Goal: Use online tool/utility: Utilize a website feature to perform a specific function

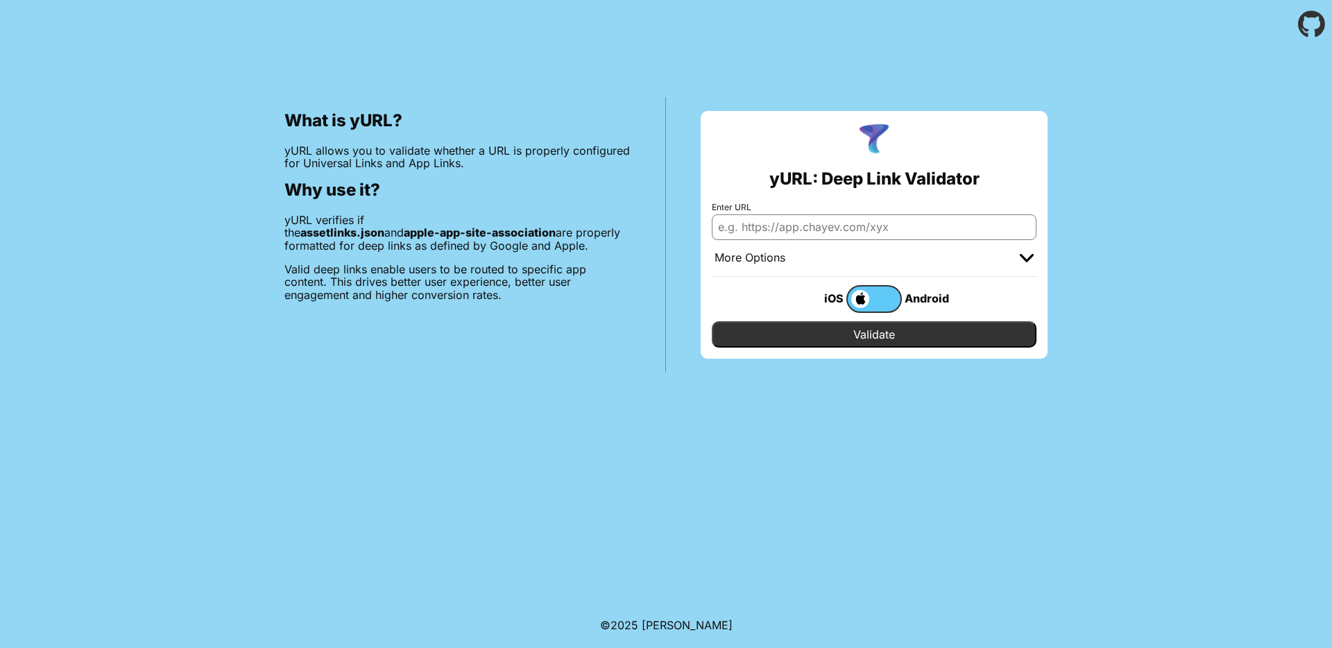
click at [876, 210] on label "Enter URL" at bounding box center [874, 208] width 325 height 10
click at [876, 214] on input "Enter URL" at bounding box center [874, 226] width 325 height 25
click at [876, 235] on input "Enter URL" at bounding box center [874, 226] width 325 height 25
paste input "[URL][DOMAIN_NAME]"
type input "[URL][DOMAIN_NAME]"
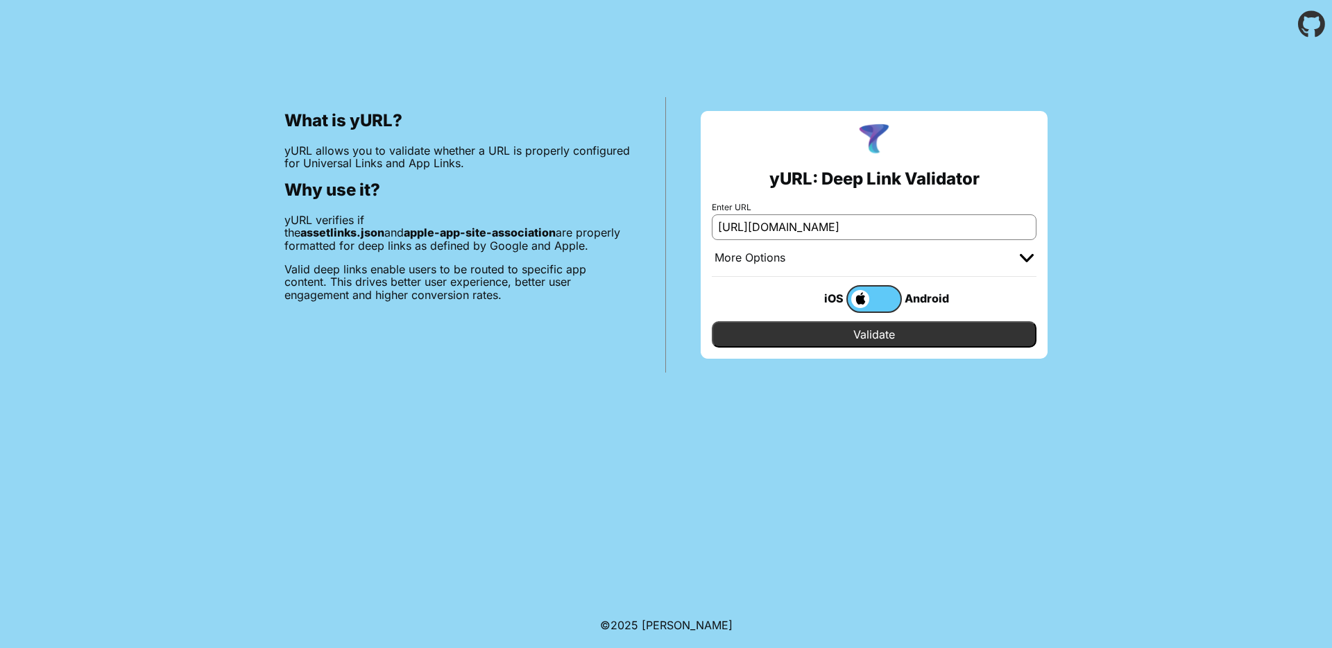
click at [872, 337] on input "Validate" at bounding box center [874, 334] width 325 height 26
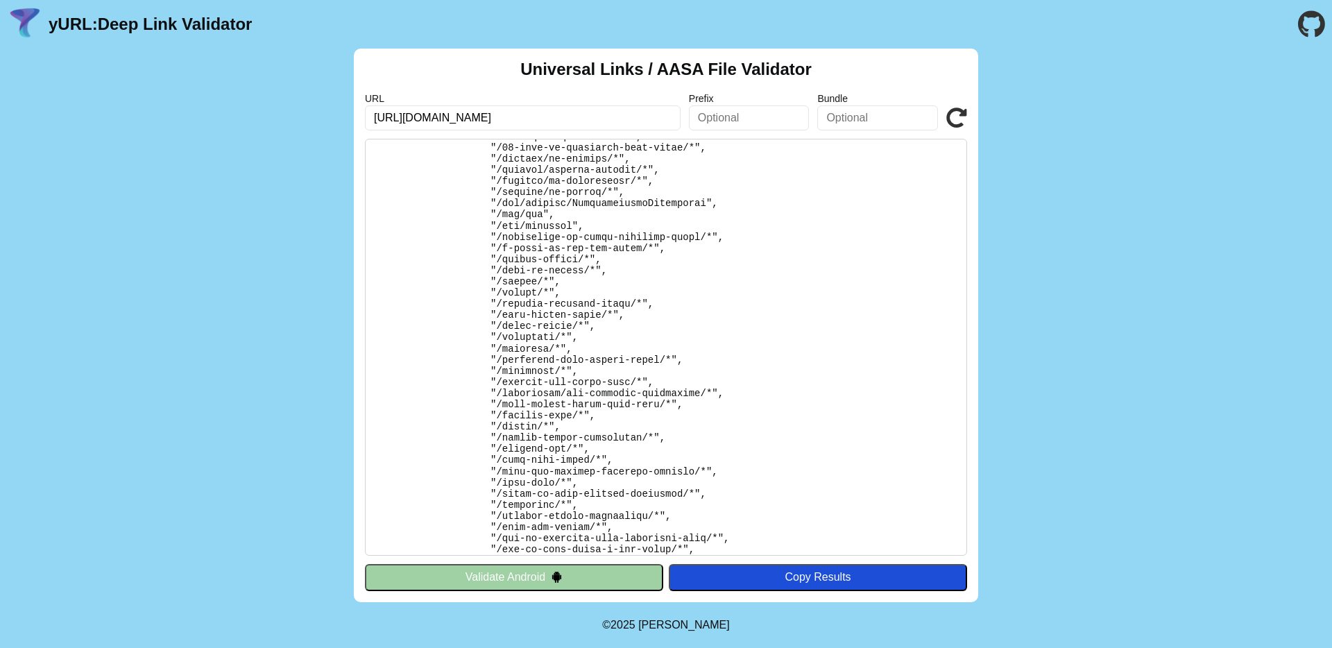
scroll to position [383, 0]
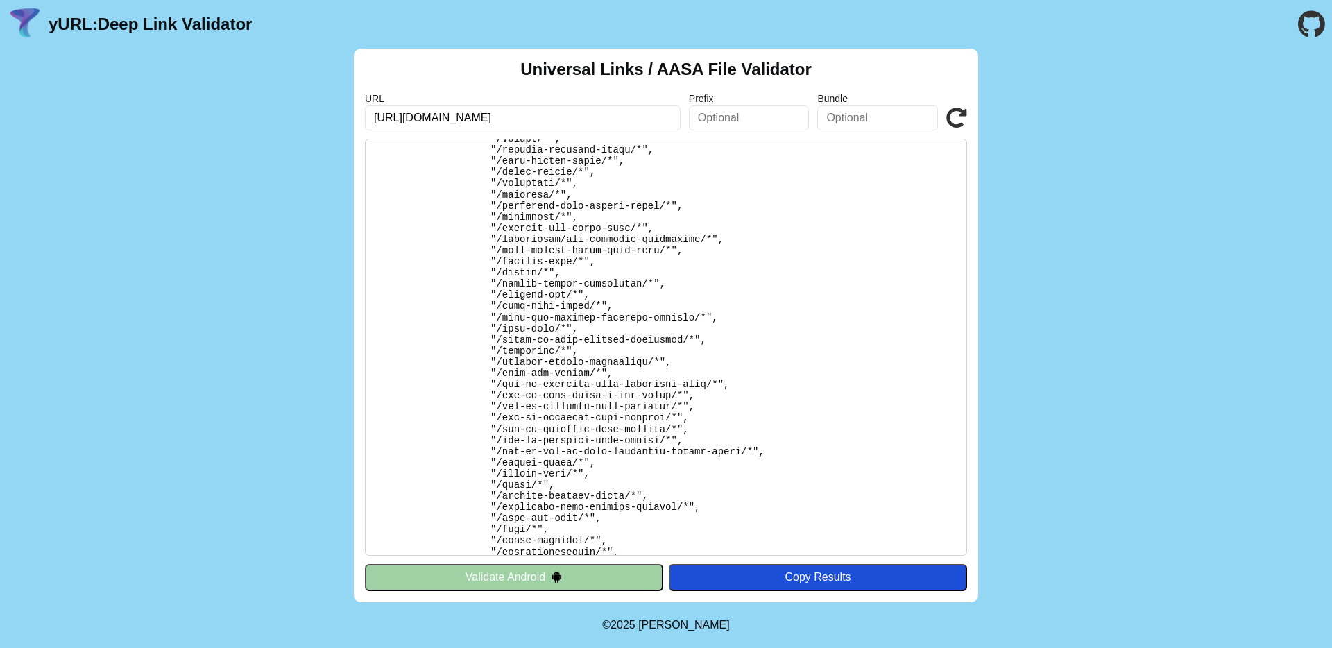
click at [529, 289] on pre at bounding box center [666, 347] width 602 height 417
click at [559, 295] on pre at bounding box center [666, 347] width 602 height 417
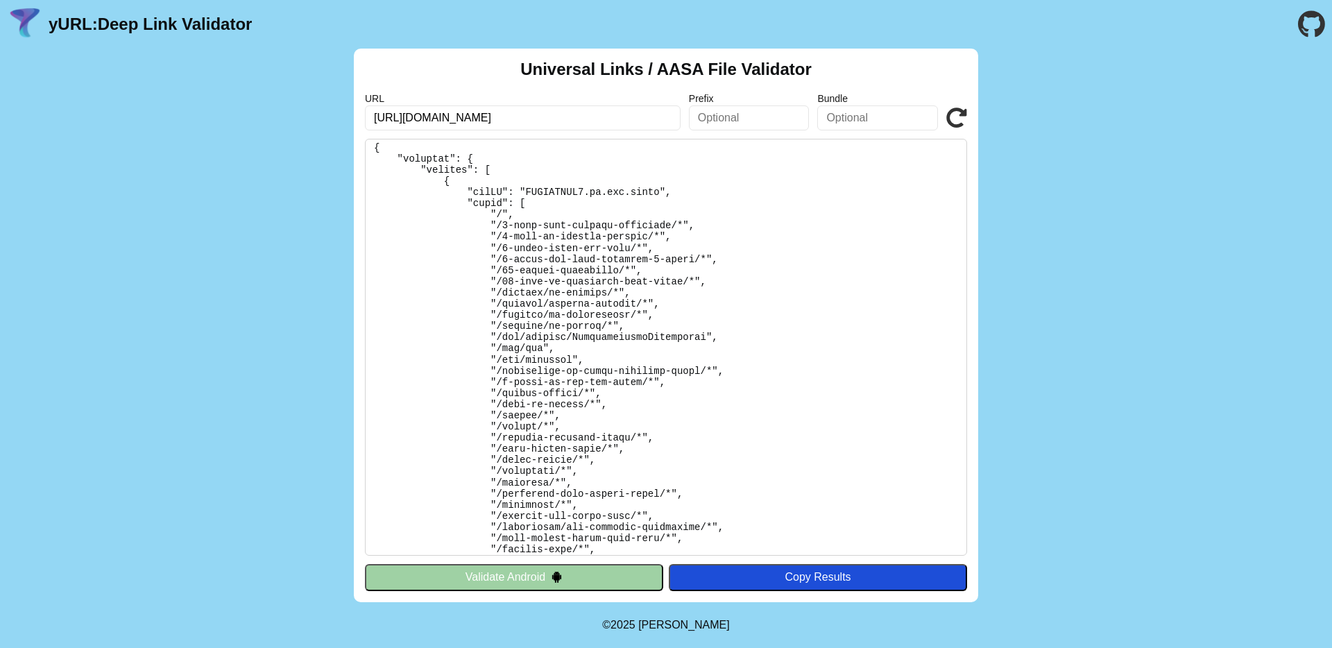
scroll to position [0, 0]
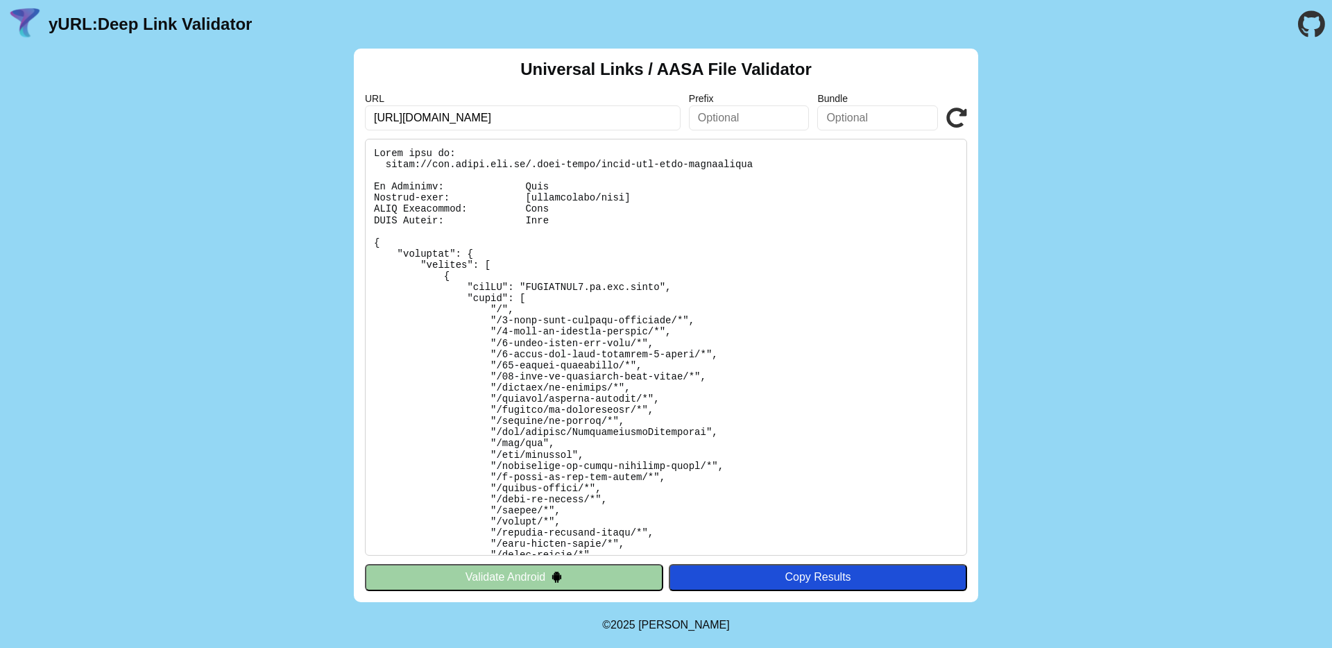
click at [525, 156] on pre at bounding box center [666, 347] width 602 height 417
click at [564, 168] on pre at bounding box center [666, 347] width 602 height 417
drag, startPoint x: 757, startPoint y: 163, endPoint x: 387, endPoint y: 167, distance: 369.9
click at [387, 167] on pre at bounding box center [666, 347] width 602 height 417
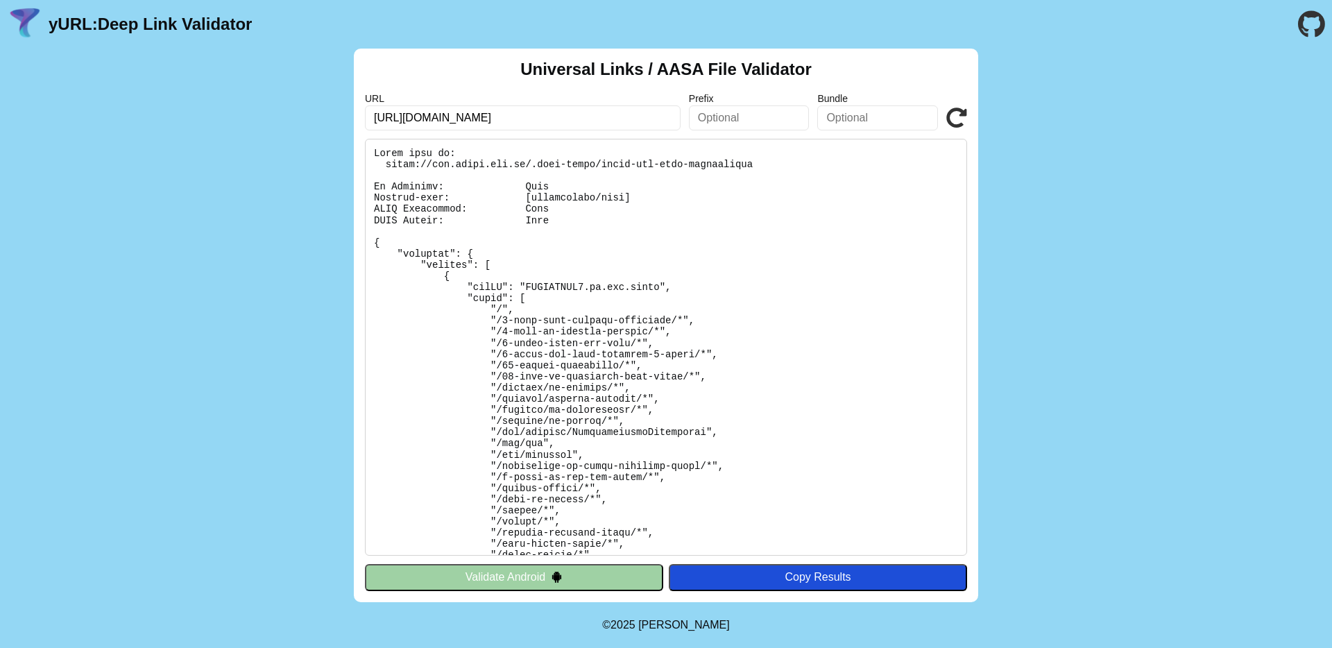
click at [705, 174] on pre at bounding box center [666, 347] width 602 height 417
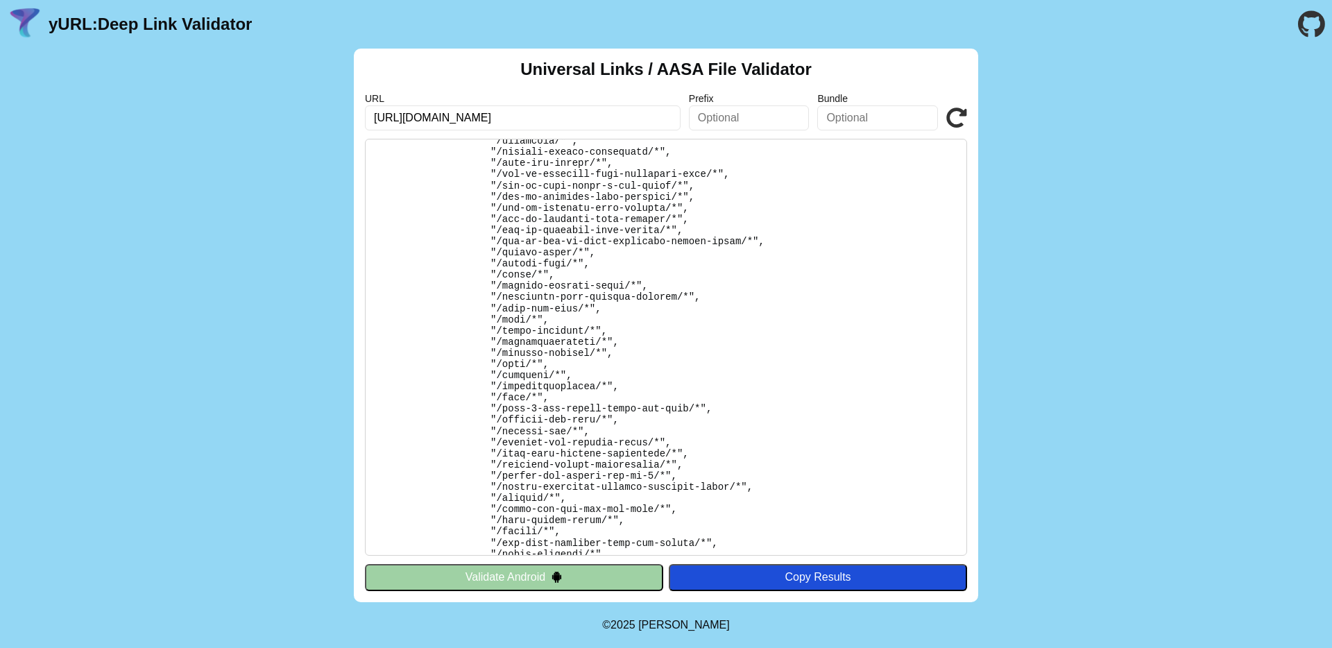
scroll to position [1700, 0]
click at [528, 401] on pre at bounding box center [666, 347] width 602 height 417
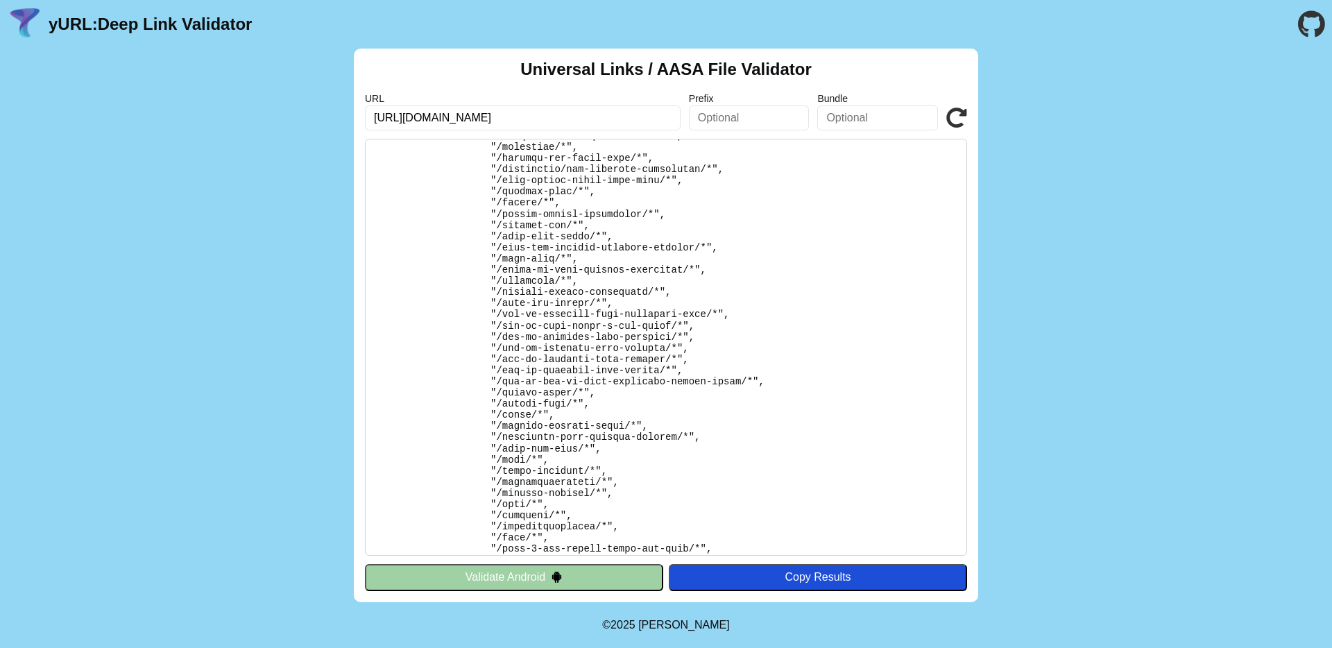
scroll to position [1492, 0]
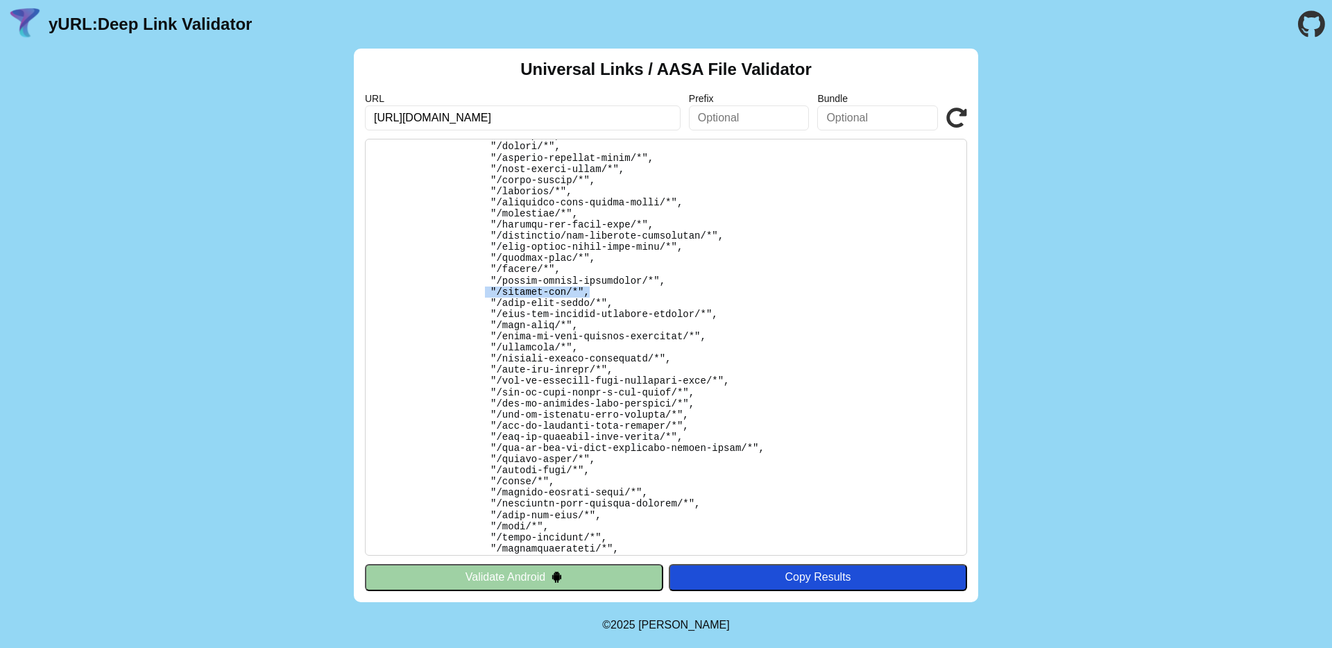
drag, startPoint x: 488, startPoint y: 292, endPoint x: 600, endPoint y: 289, distance: 112.5
click at [600, 289] on pre at bounding box center [666, 347] width 602 height 417
click at [668, 285] on pre at bounding box center [666, 347] width 602 height 417
click at [602, 578] on button "Validate Android" at bounding box center [514, 577] width 298 height 26
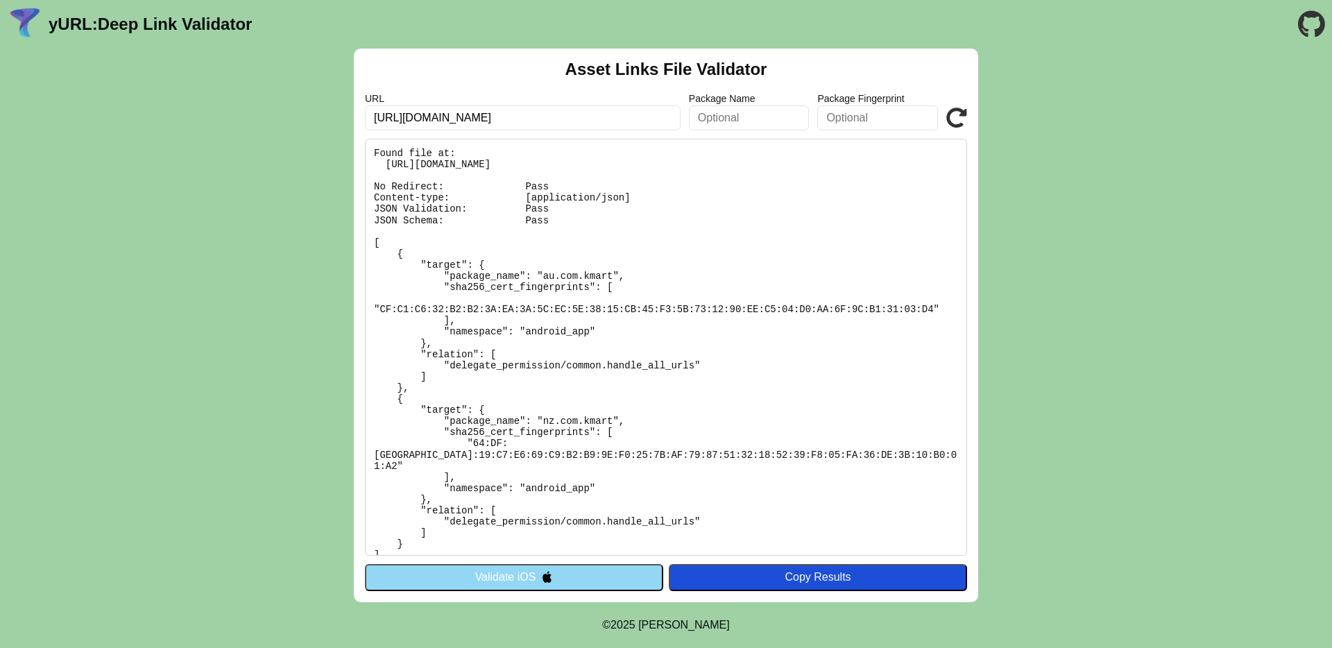
click at [580, 582] on button "Validate iOS" at bounding box center [514, 577] width 298 height 26
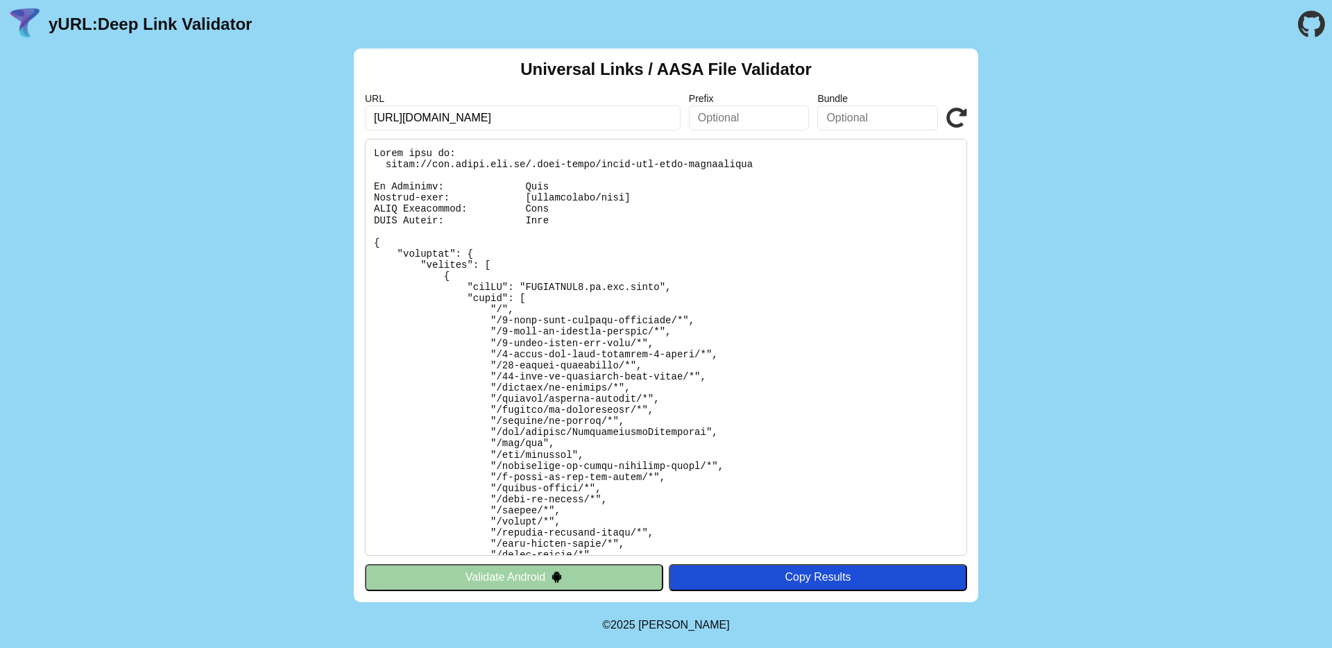
click at [579, 379] on pre at bounding box center [666, 347] width 602 height 417
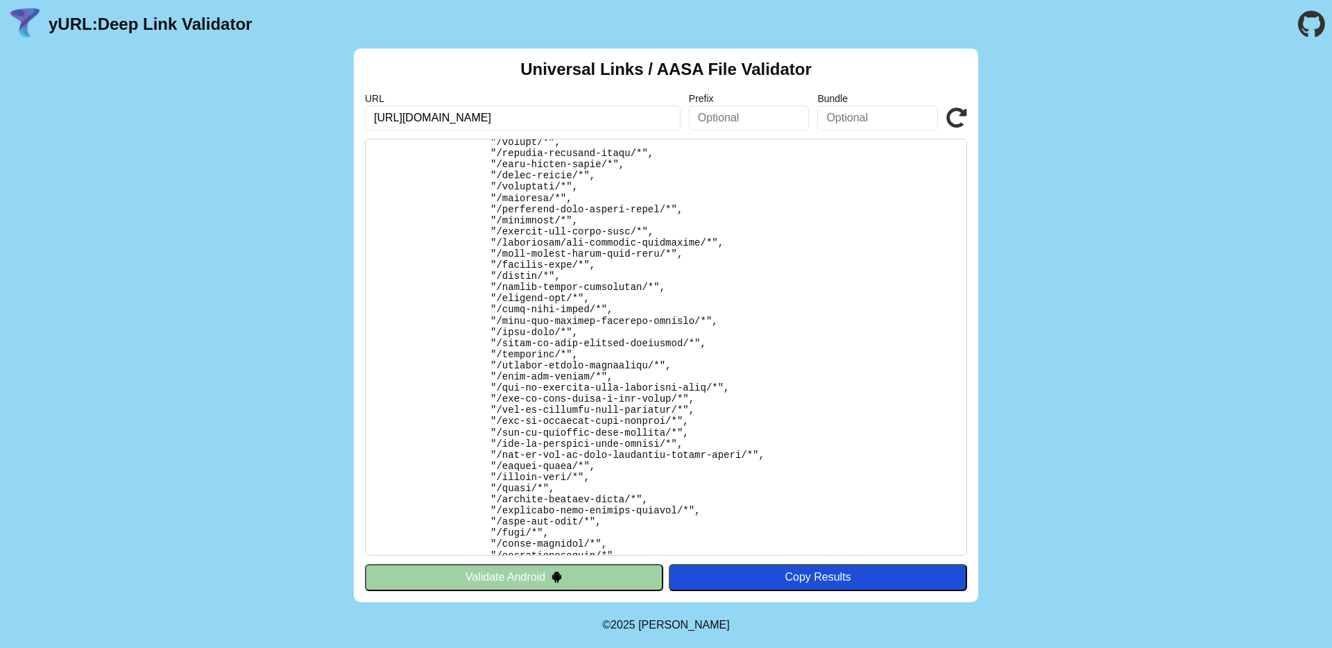
scroll to position [381, 0]
drag, startPoint x: 684, startPoint y: 285, endPoint x: 687, endPoint y: 296, distance: 11.4
click at [687, 296] on pre at bounding box center [666, 347] width 602 height 417
click at [689, 296] on pre at bounding box center [666, 347] width 602 height 417
drag, startPoint x: 682, startPoint y: 286, endPoint x: 570, endPoint y: 299, distance: 112.5
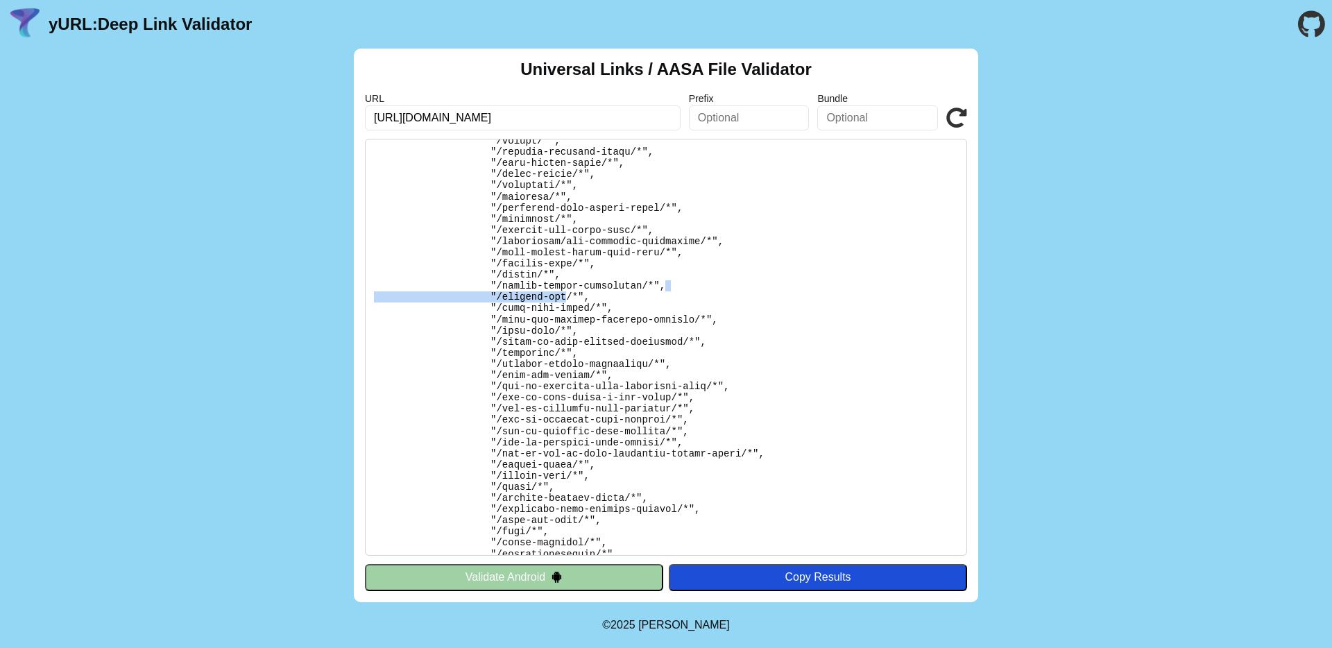
click at [568, 300] on pre at bounding box center [666, 347] width 602 height 417
click at [602, 299] on pre at bounding box center [666, 347] width 602 height 417
drag, startPoint x: 586, startPoint y: 298, endPoint x: 540, endPoint y: 296, distance: 46.5
click at [540, 296] on pre at bounding box center [666, 347] width 602 height 417
click at [570, 296] on pre at bounding box center [666, 347] width 602 height 417
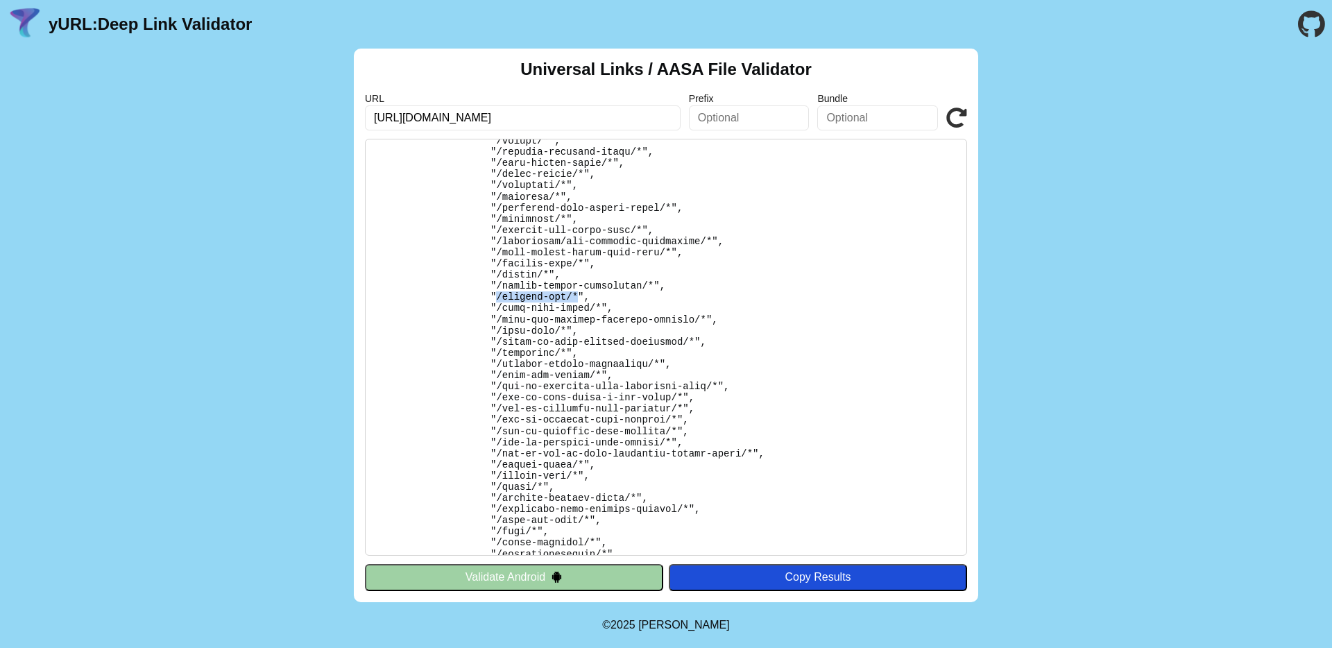
drag, startPoint x: 579, startPoint y: 299, endPoint x: 498, endPoint y: 296, distance: 81.2
click at [498, 296] on pre at bounding box center [666, 347] width 602 height 417
copy pre "/fathers-day/*"
click at [573, 300] on pre at bounding box center [666, 347] width 602 height 417
click at [570, 300] on pre at bounding box center [666, 347] width 602 height 417
